Goal: Transaction & Acquisition: Purchase product/service

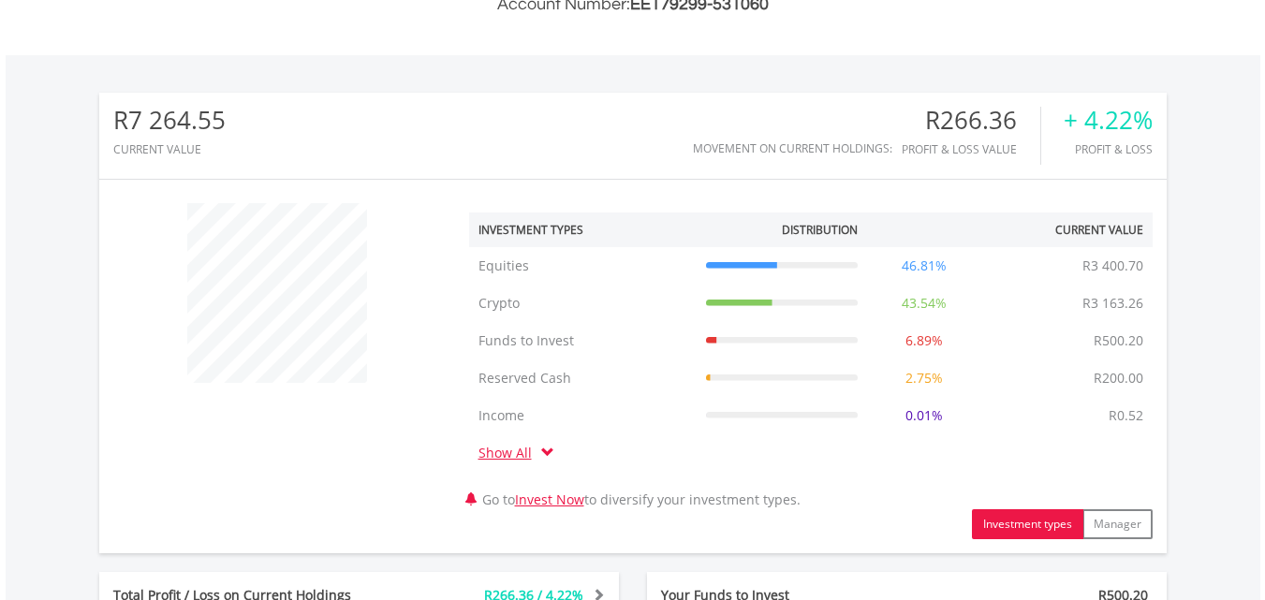
scroll to position [1048, 0]
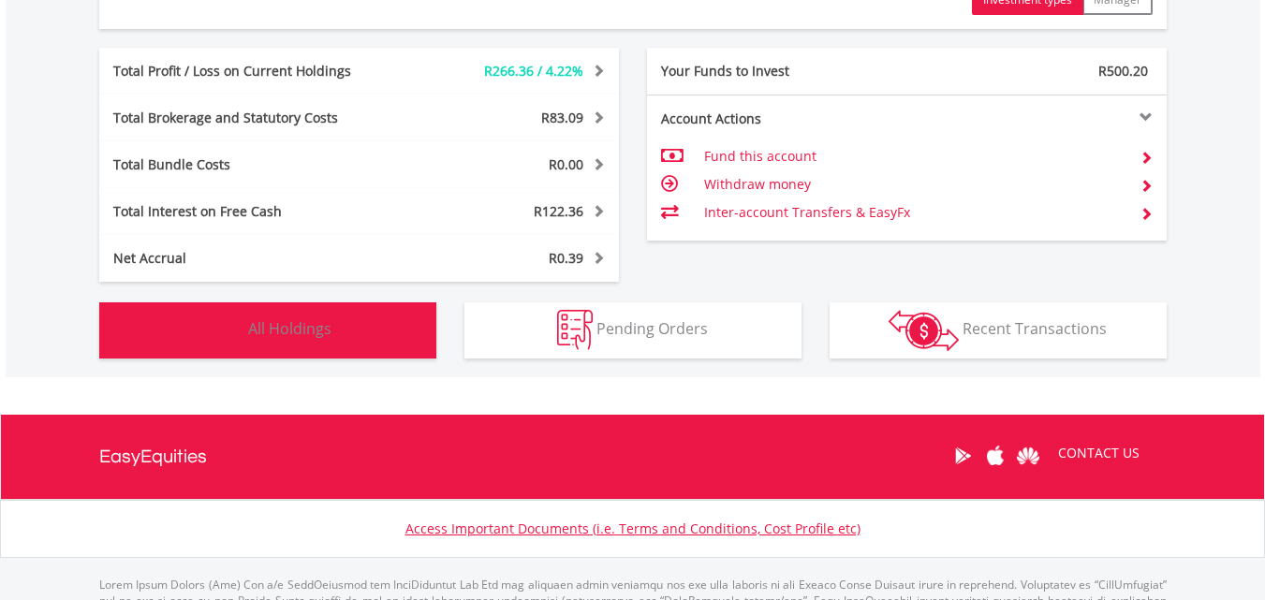
click at [302, 329] on span "All Holdings" at bounding box center [289, 328] width 83 height 21
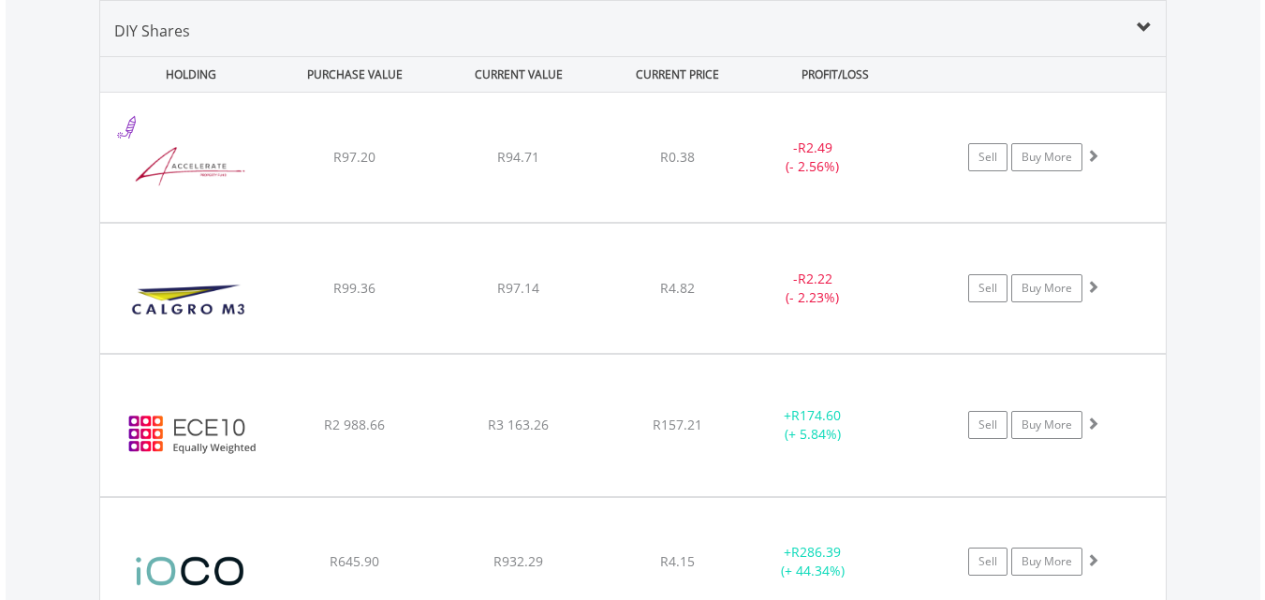
scroll to position [1987, 0]
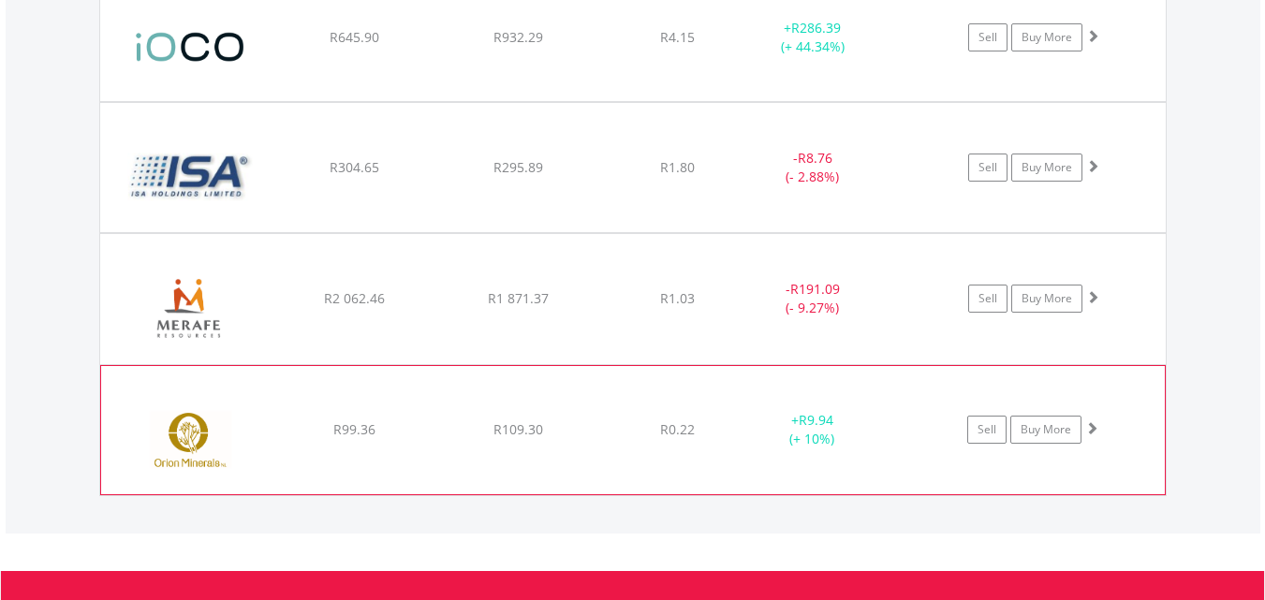
click at [759, 404] on div "﻿ Orion Minerals R99.36 R109.30 R0.22 + R9.94 (+ 10%) Sell Buy More" at bounding box center [632, 430] width 1063 height 129
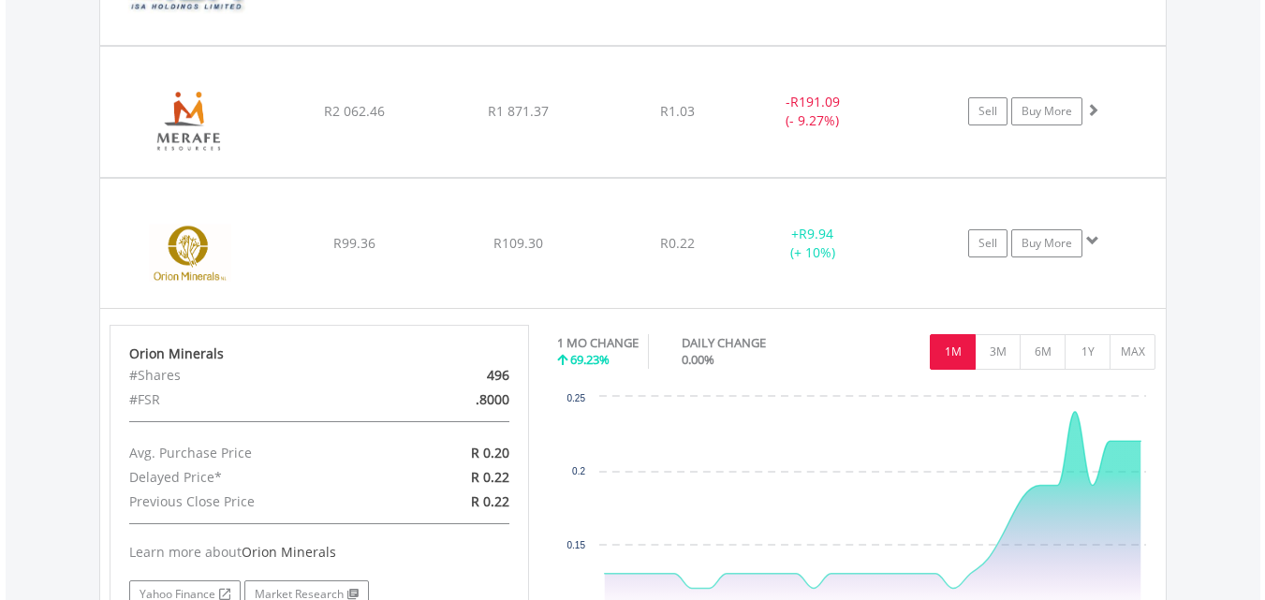
scroll to position [2212, 0]
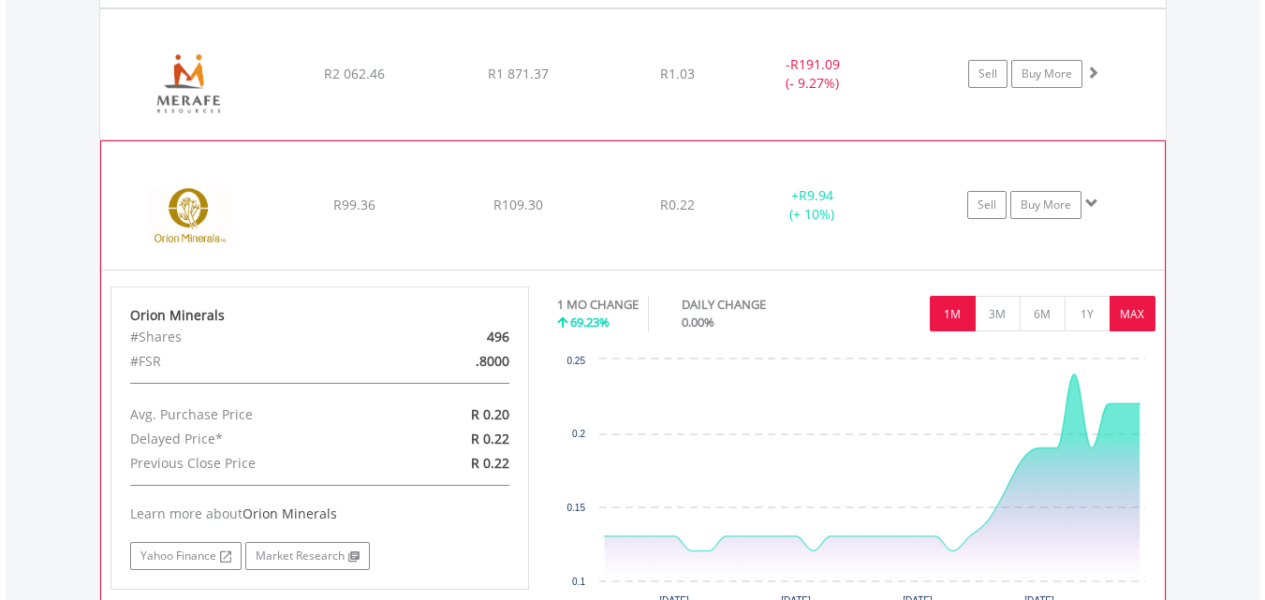
click at [1139, 314] on button "MAX" at bounding box center [1132, 314] width 46 height 36
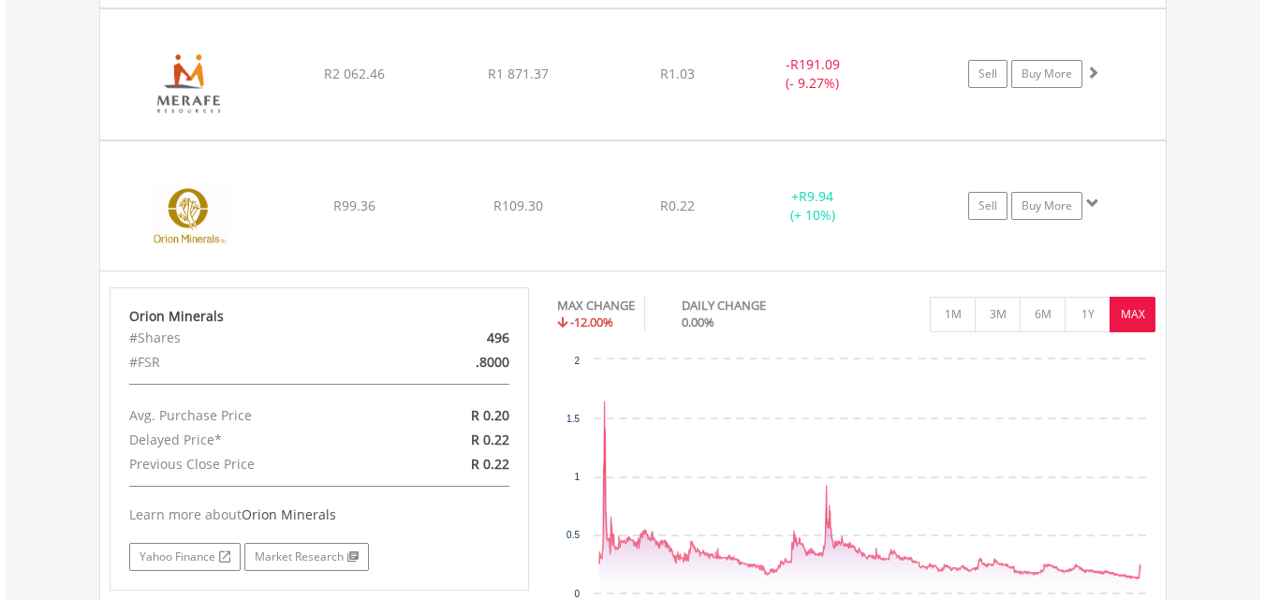
scroll to position [1688, 0]
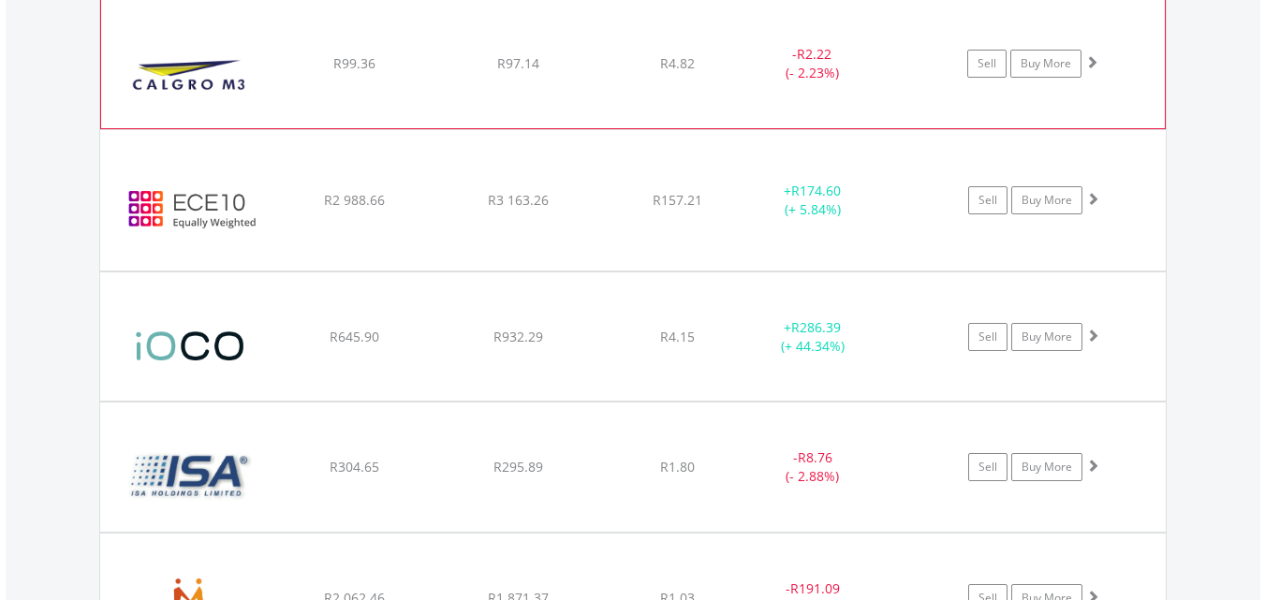
click at [474, 75] on div "﻿ Calgro M3 Holdings Limited R99.36 R97.14 R4.82 - R2.22 (- 2.23%) Sell Buy More" at bounding box center [632, 63] width 1063 height 129
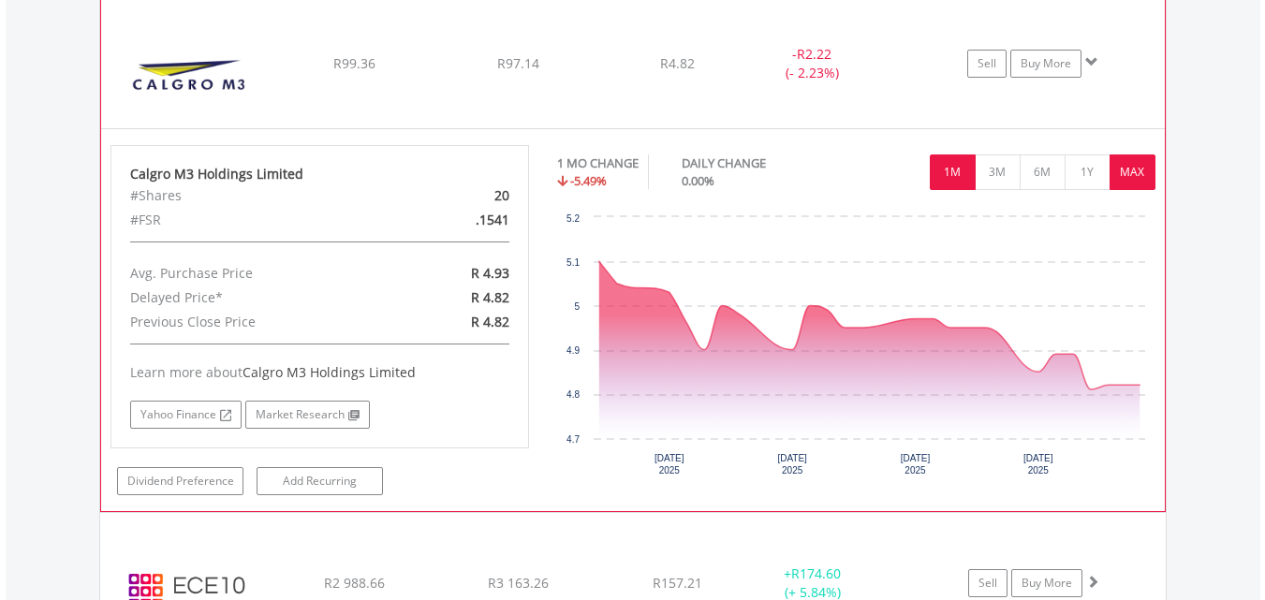
click at [1138, 170] on button "MAX" at bounding box center [1132, 172] width 46 height 36
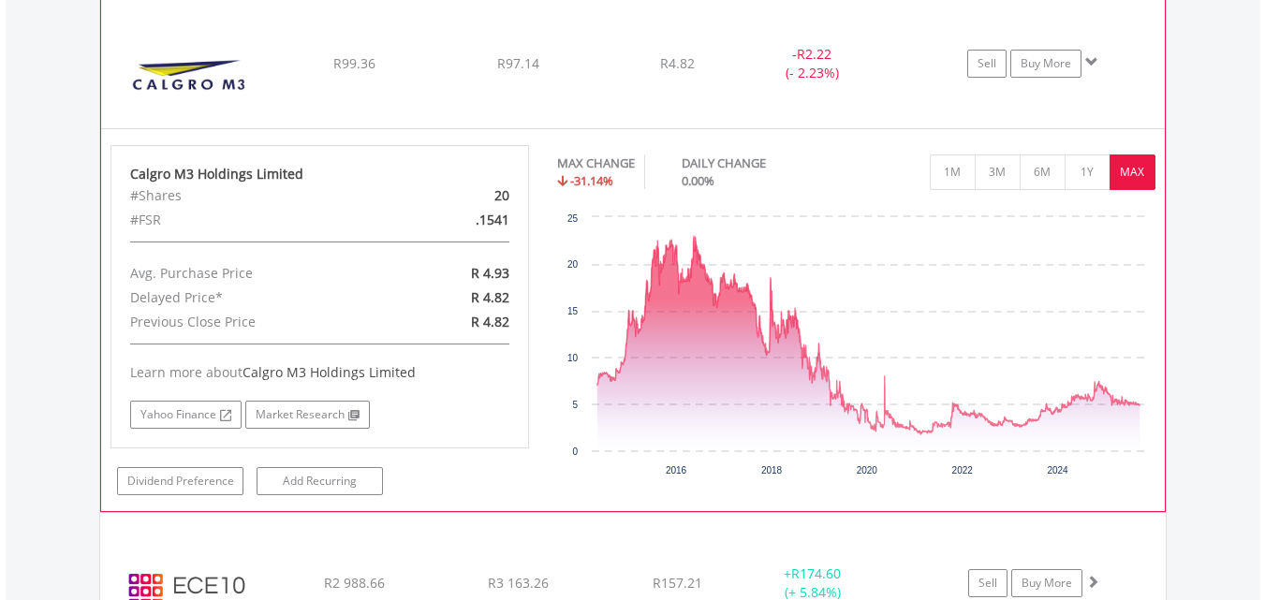
click at [632, 41] on div "﻿ Calgro M3 Holdings Limited R99.36 R97.14 R4.82 - R2.22 (- 2.23%) Sell Buy More" at bounding box center [632, 63] width 1063 height 129
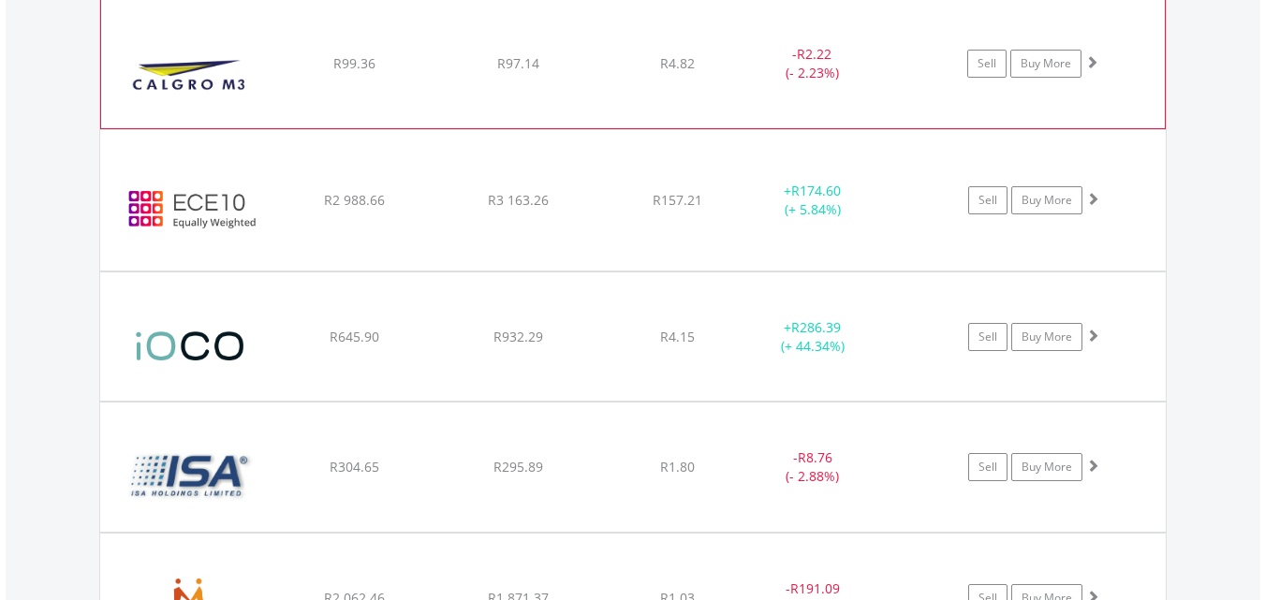
click at [490, 47] on div "﻿ Calgro M3 Holdings Limited R99.36 R97.14 R4.82 - R2.22 (- 2.23%) Sell Buy More" at bounding box center [632, 63] width 1063 height 129
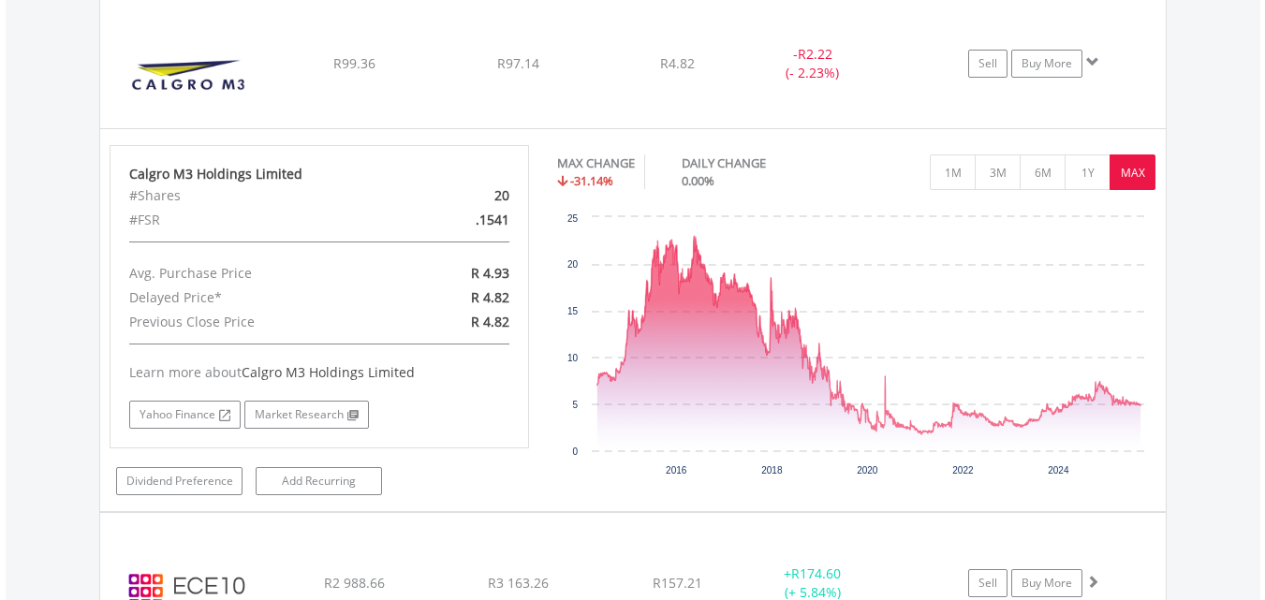
scroll to position [1164, 0]
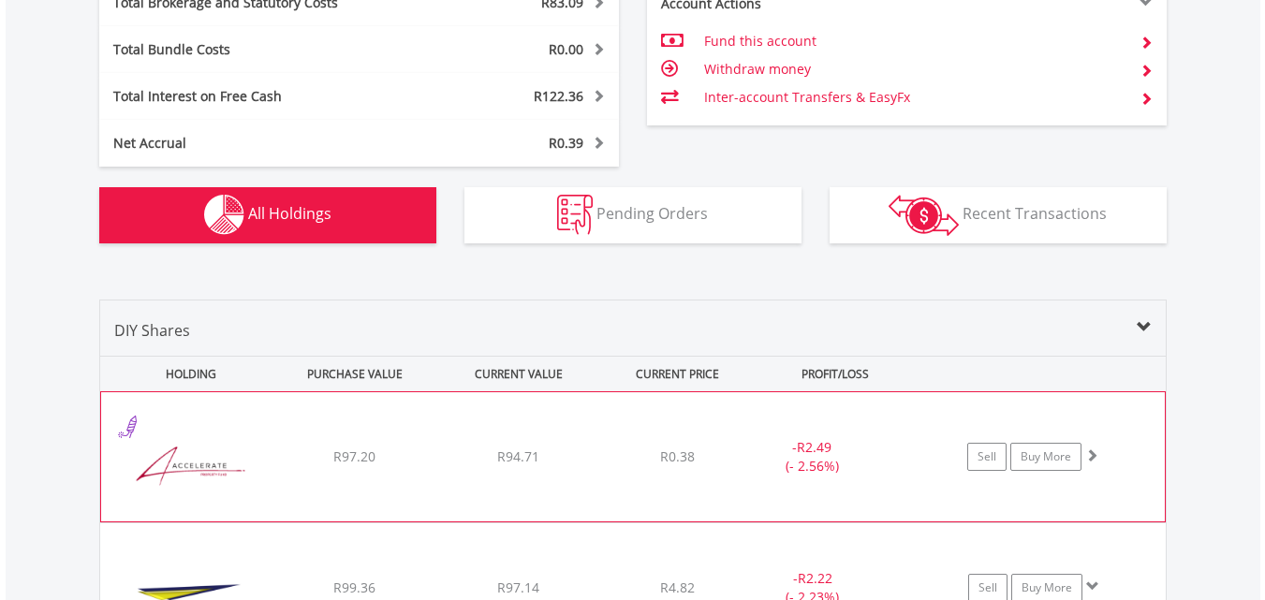
click at [567, 421] on div "﻿ Accelerate Property Fund R97.20 R94.71 R0.38 - R2.49 (- 2.56%) Sell Buy More" at bounding box center [632, 456] width 1063 height 129
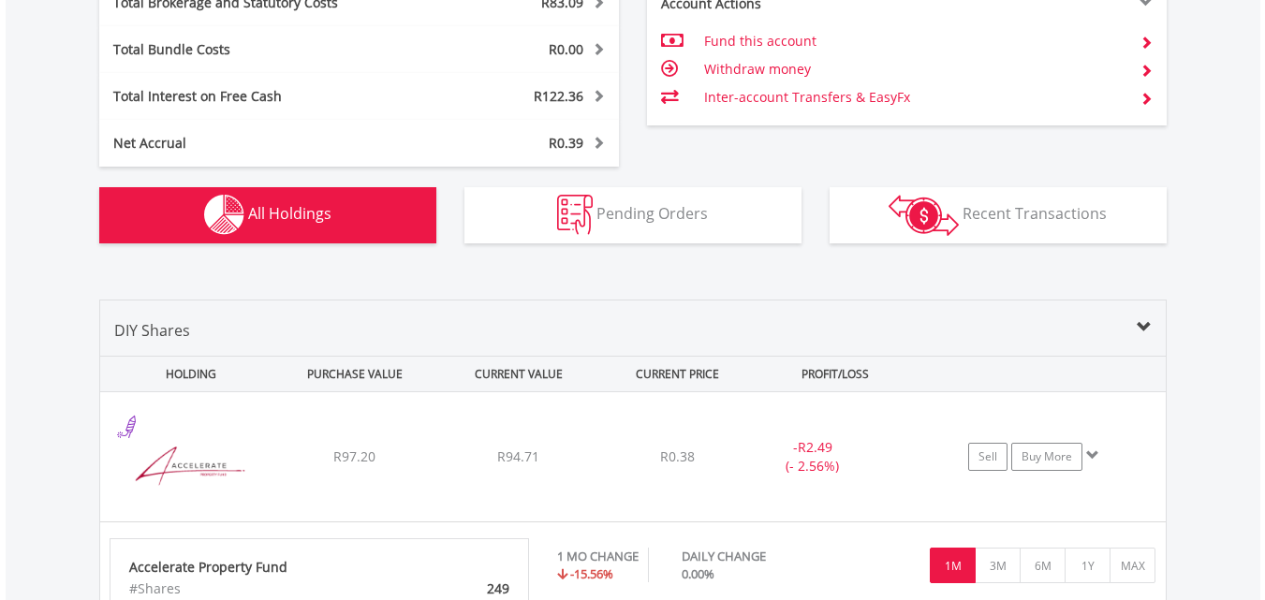
scroll to position [1688, 0]
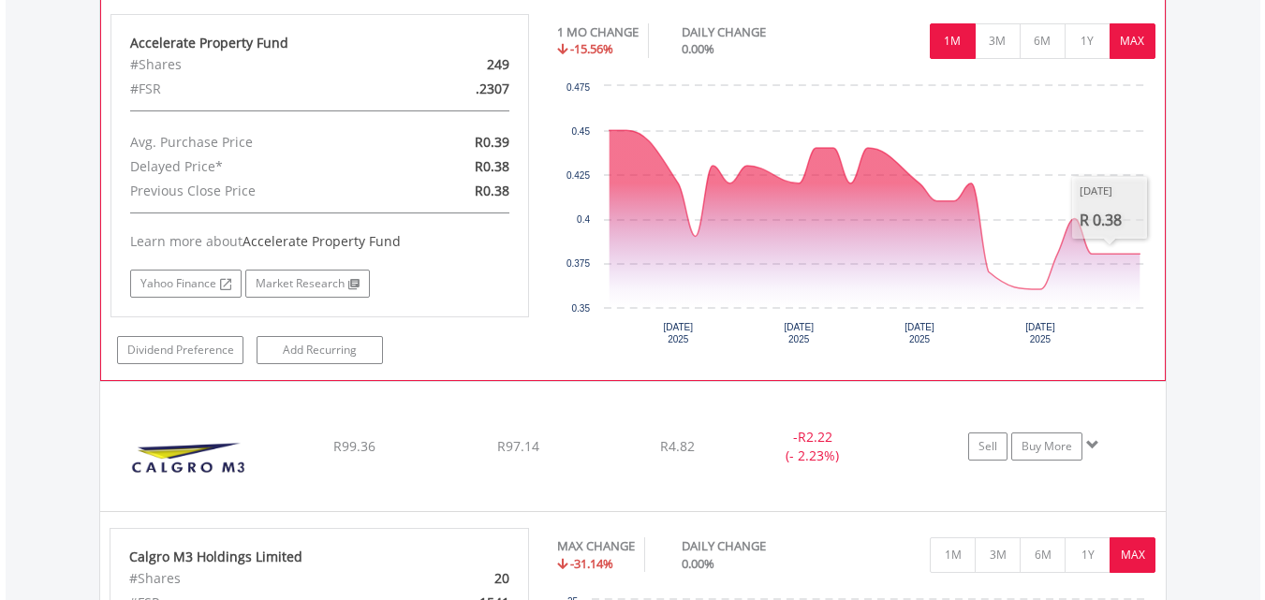
click at [1128, 43] on button "MAX" at bounding box center [1132, 41] width 46 height 36
